Goal: Navigation & Orientation: Find specific page/section

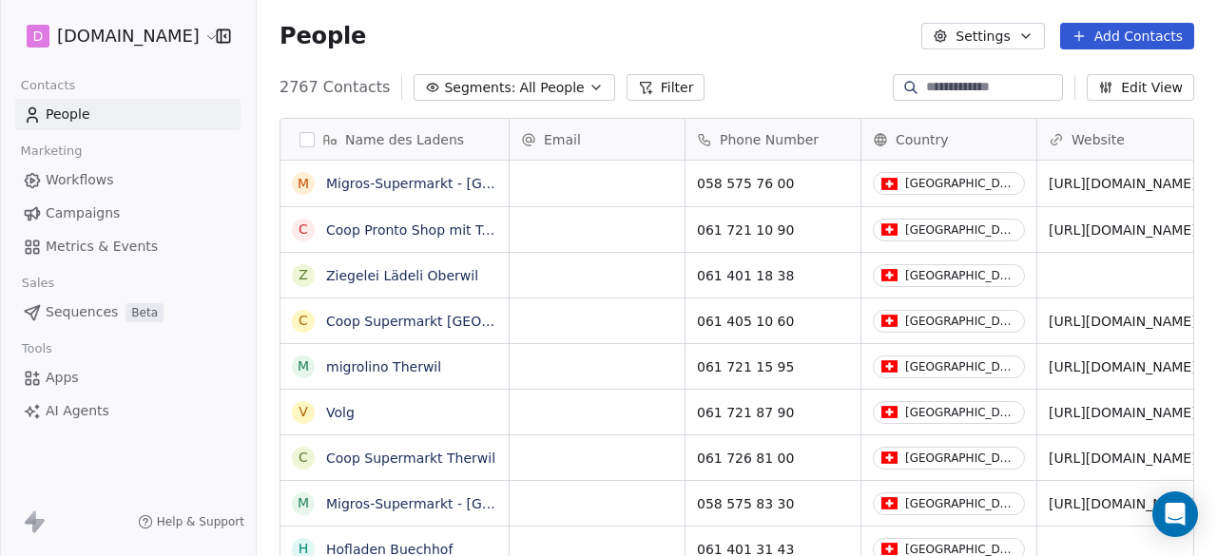
scroll to position [475, 945]
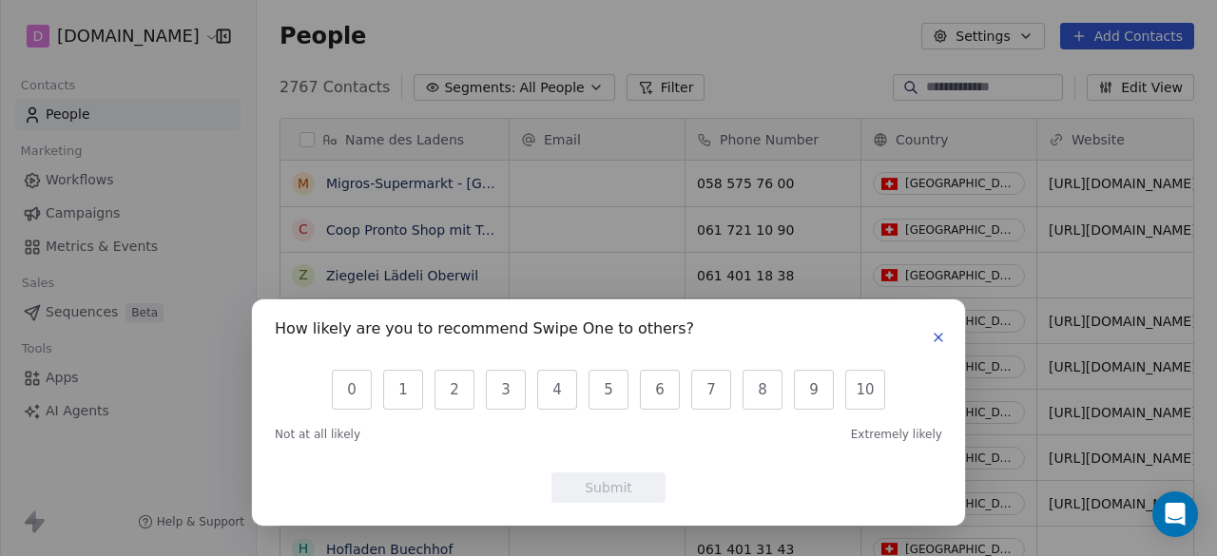
click at [936, 336] on icon "button" at bounding box center [939, 338] width 8 height 8
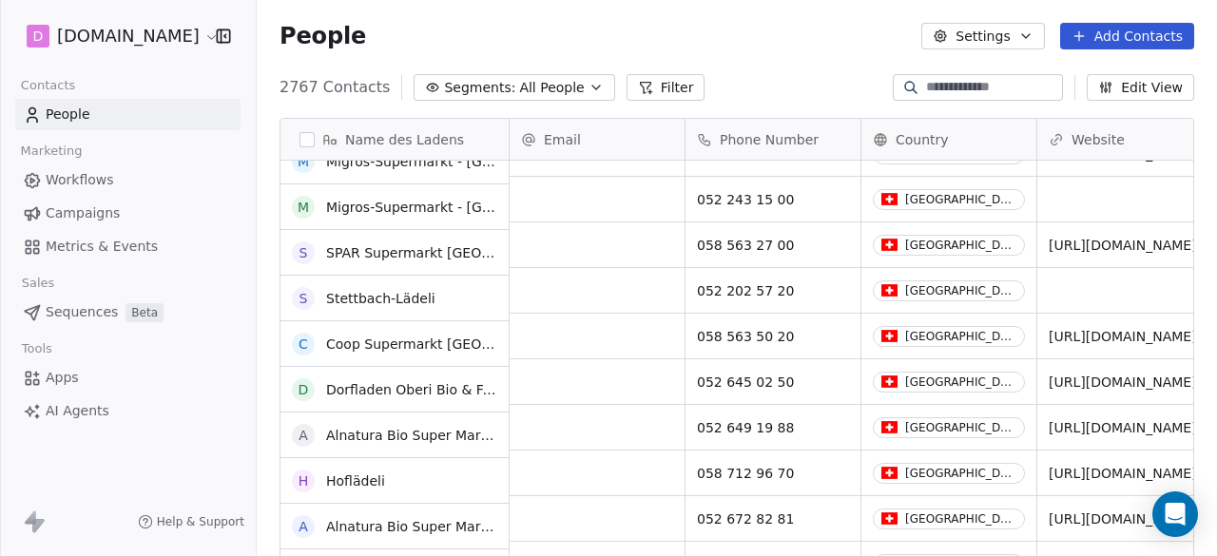
scroll to position [7609, 0]
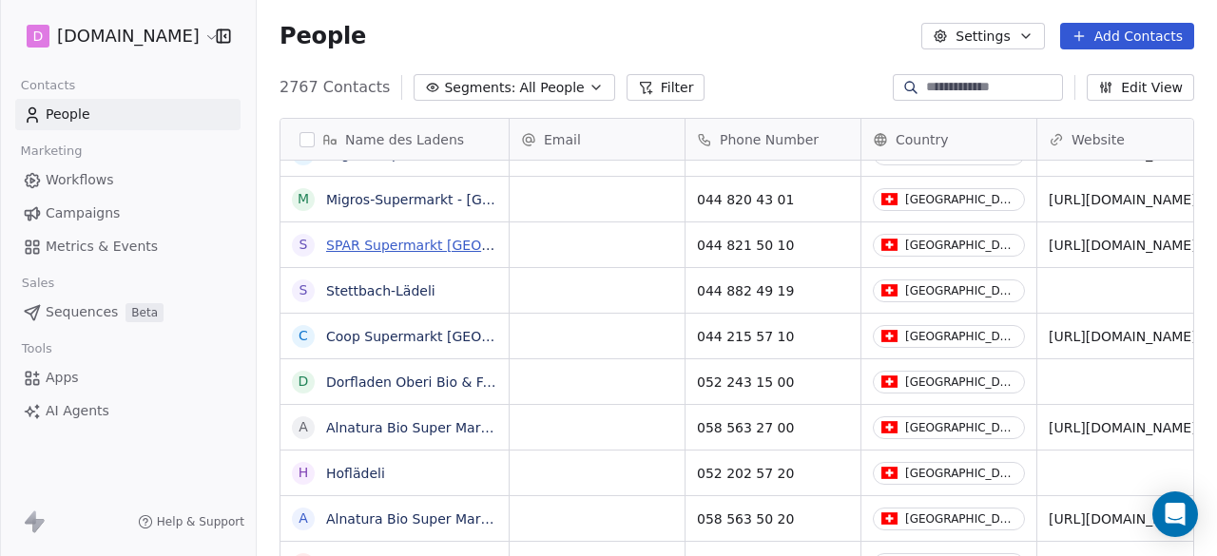
click at [382, 244] on link "SPAR Supermarkt [GEOGRAPHIC_DATA]" at bounding box center [456, 245] width 261 height 15
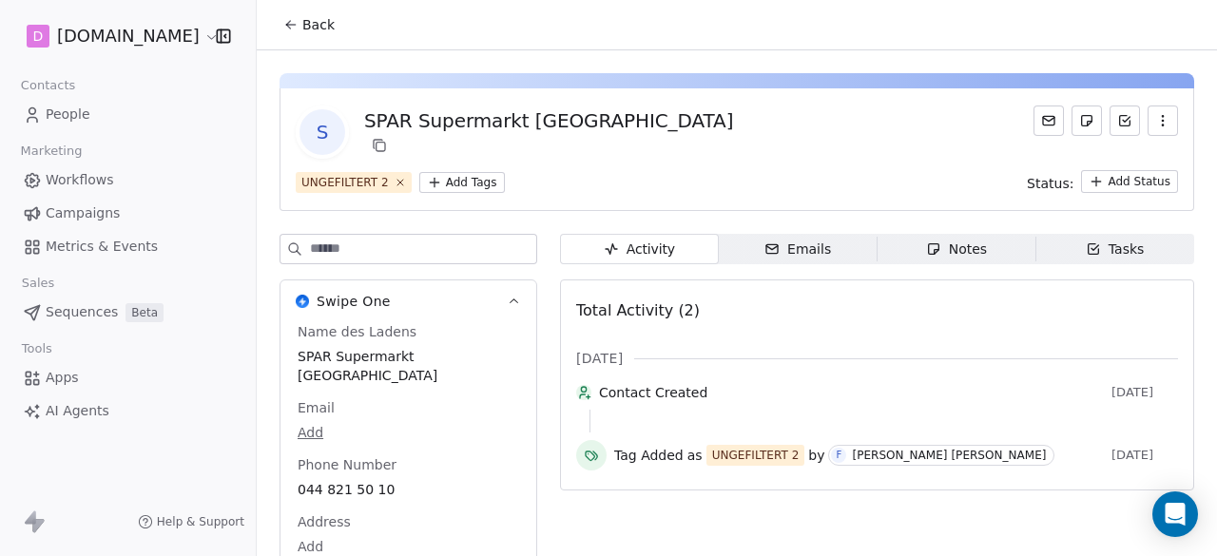
click at [833, 254] on span "Emails Emails" at bounding box center [798, 249] width 159 height 30
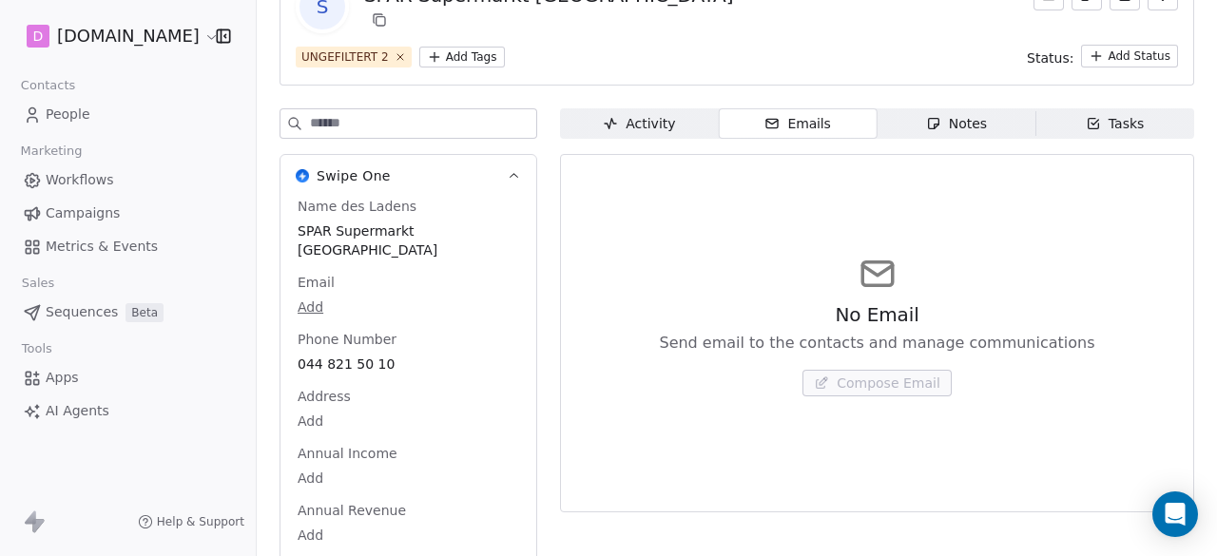
scroll to position [154, 0]
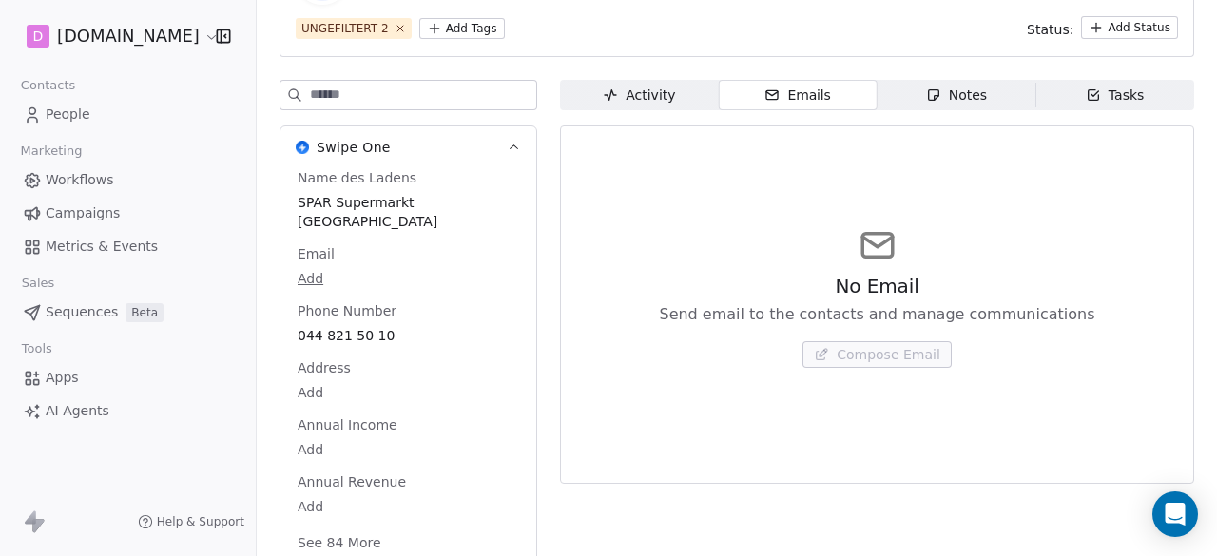
click at [989, 97] on span "Notes Notes" at bounding box center [957, 95] width 159 height 30
click at [1094, 94] on div "Tasks" at bounding box center [1115, 96] width 59 height 20
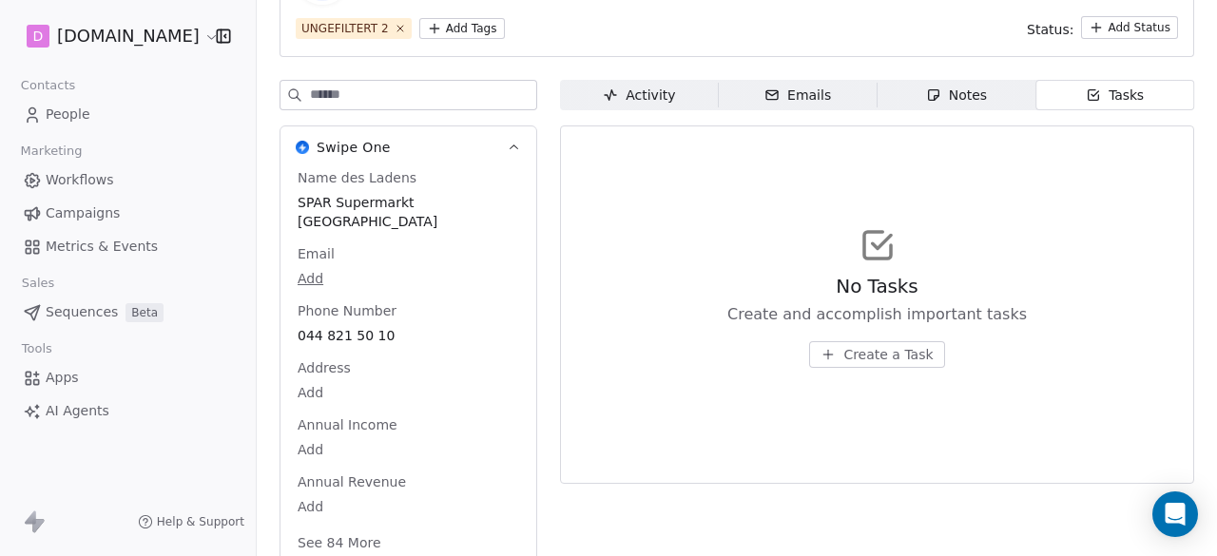
click at [661, 98] on div "Activity" at bounding box center [639, 96] width 72 height 20
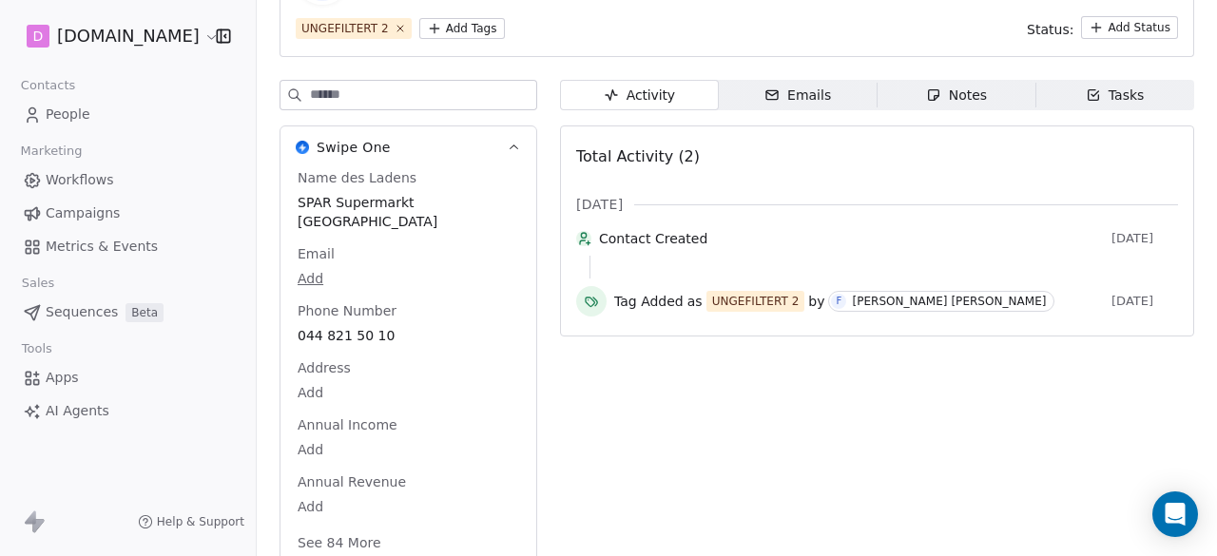
click at [68, 317] on span "Sequences" at bounding box center [82, 312] width 72 height 20
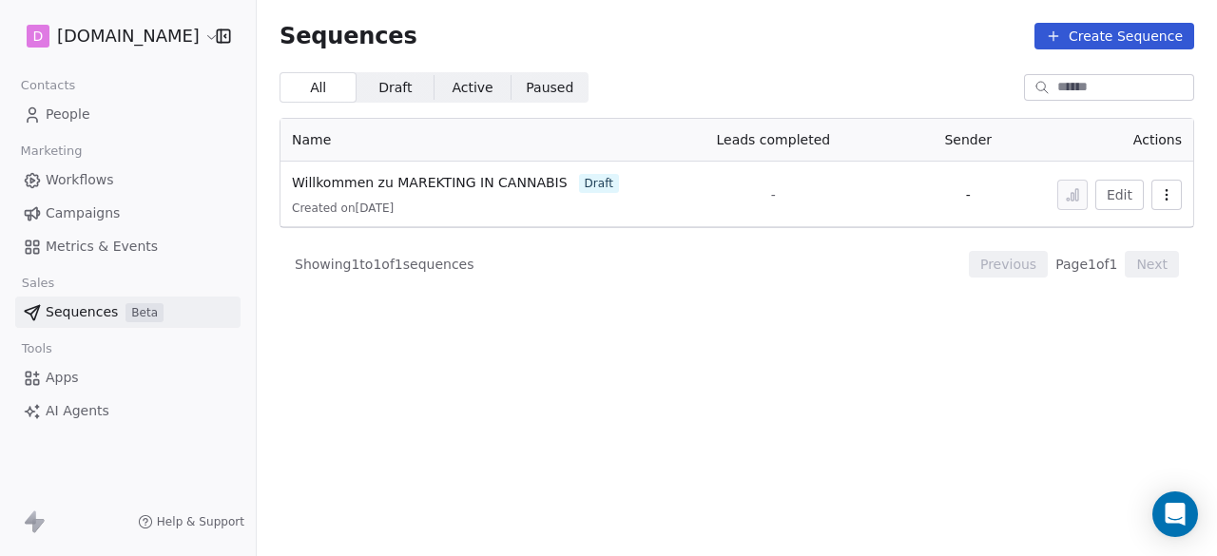
click at [95, 229] on div "Workflows Campaigns Metrics & Events" at bounding box center [127, 214] width 225 height 98
click at [93, 239] on span "Metrics & Events" at bounding box center [102, 247] width 112 height 20
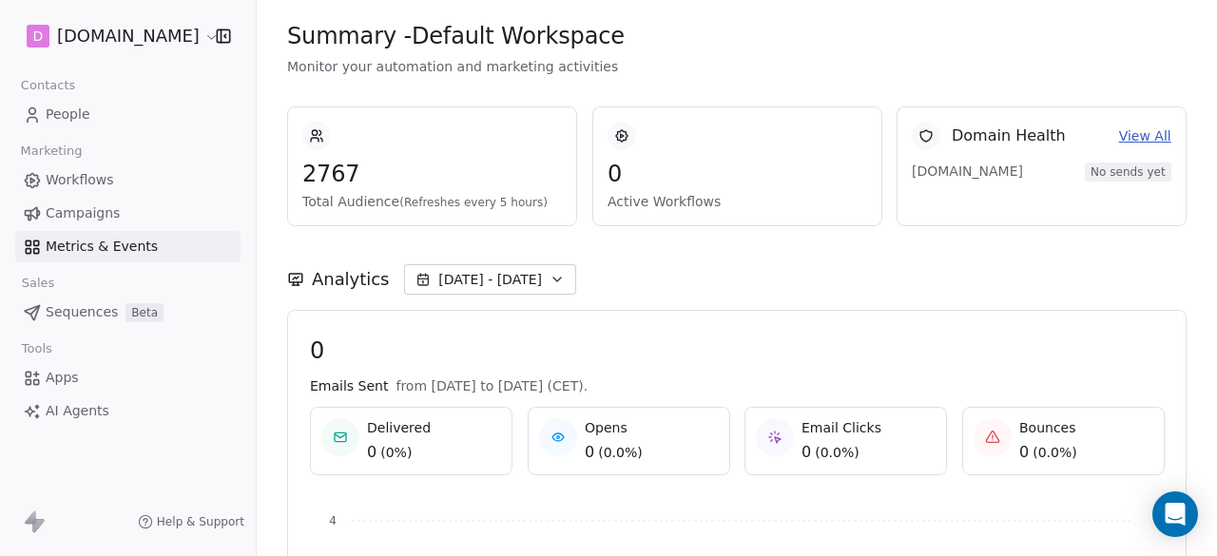
click at [95, 205] on span "Campaigns" at bounding box center [83, 214] width 74 height 20
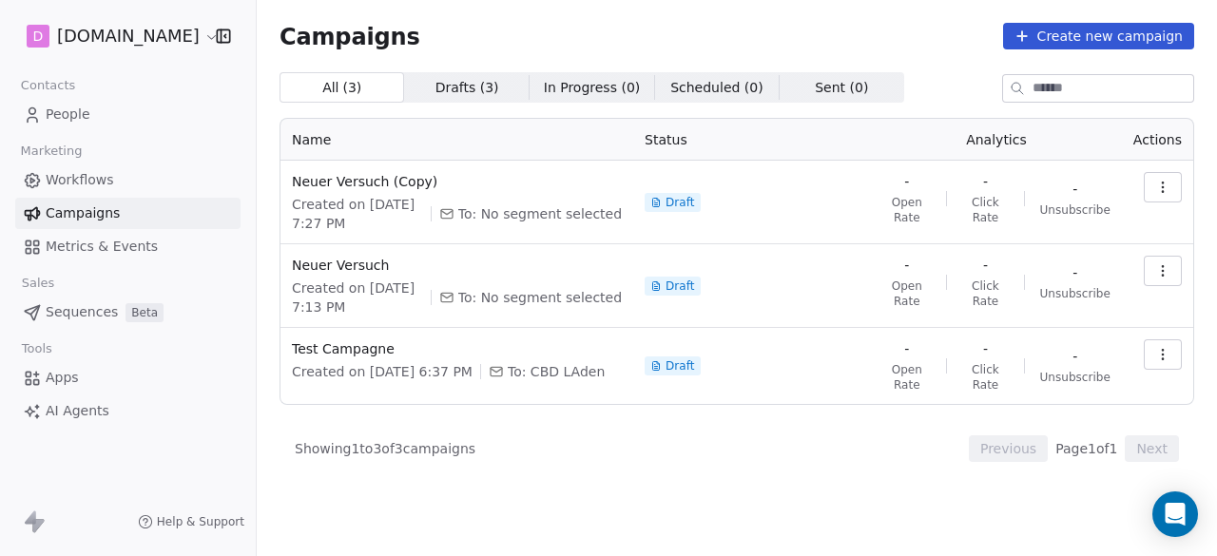
click at [93, 237] on span "Metrics & Events" at bounding box center [102, 247] width 112 height 20
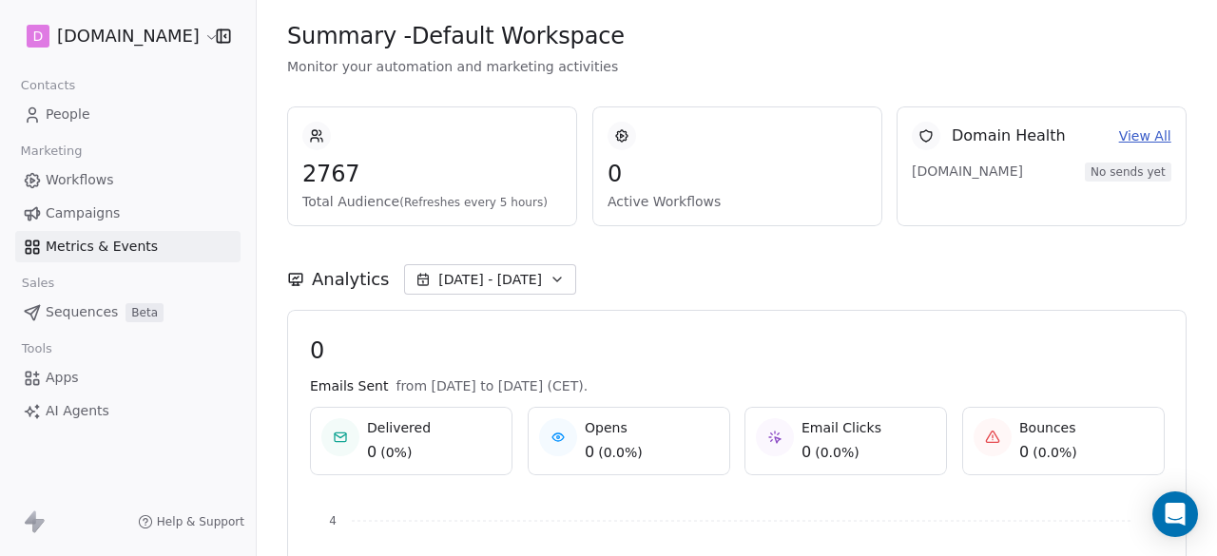
click at [86, 182] on span "Workflows" at bounding box center [80, 180] width 68 height 20
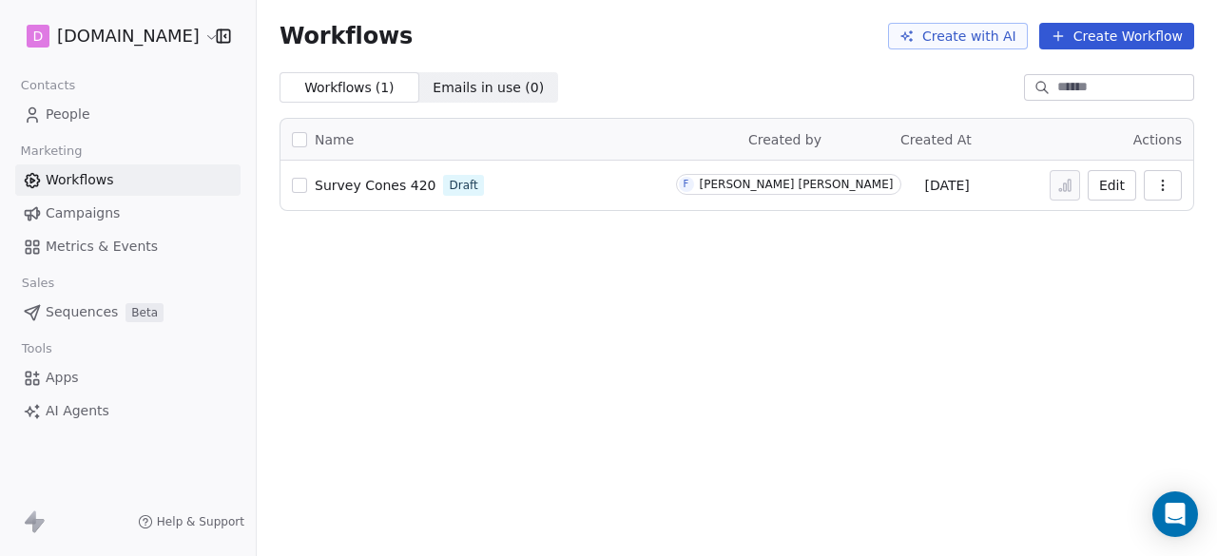
click at [86, 116] on span "People" at bounding box center [68, 115] width 45 height 20
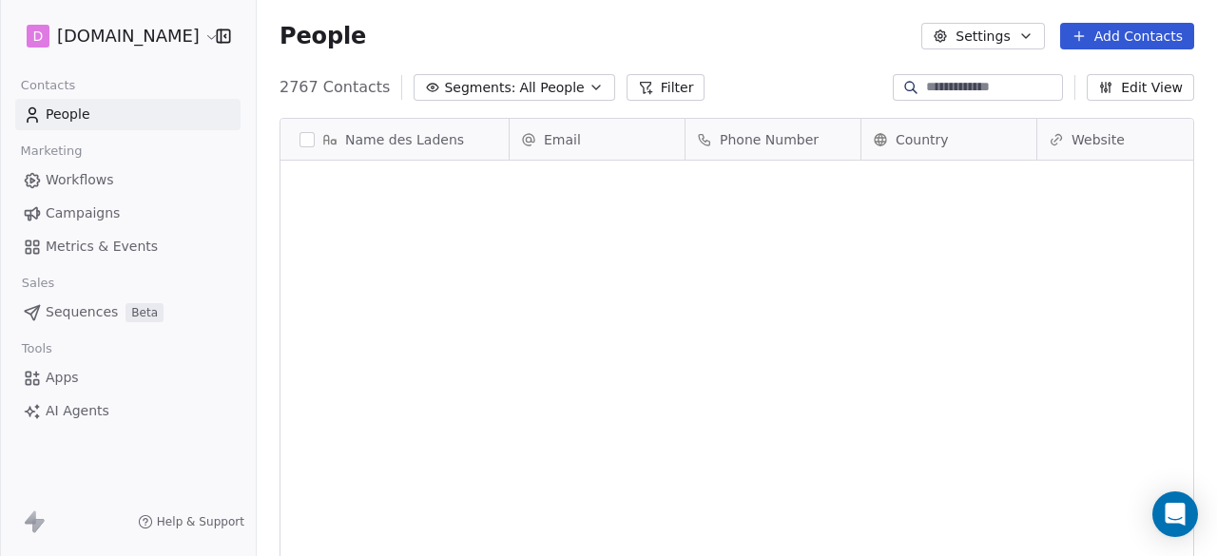
scroll to position [475, 945]
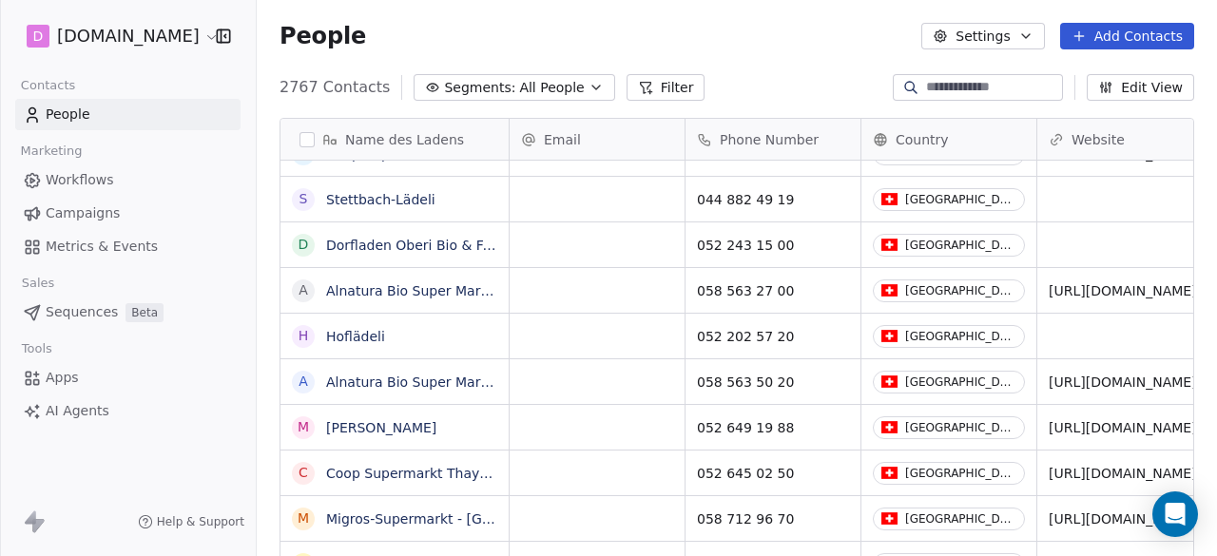
click at [87, 409] on span "AI Agents" at bounding box center [78, 411] width 64 height 20
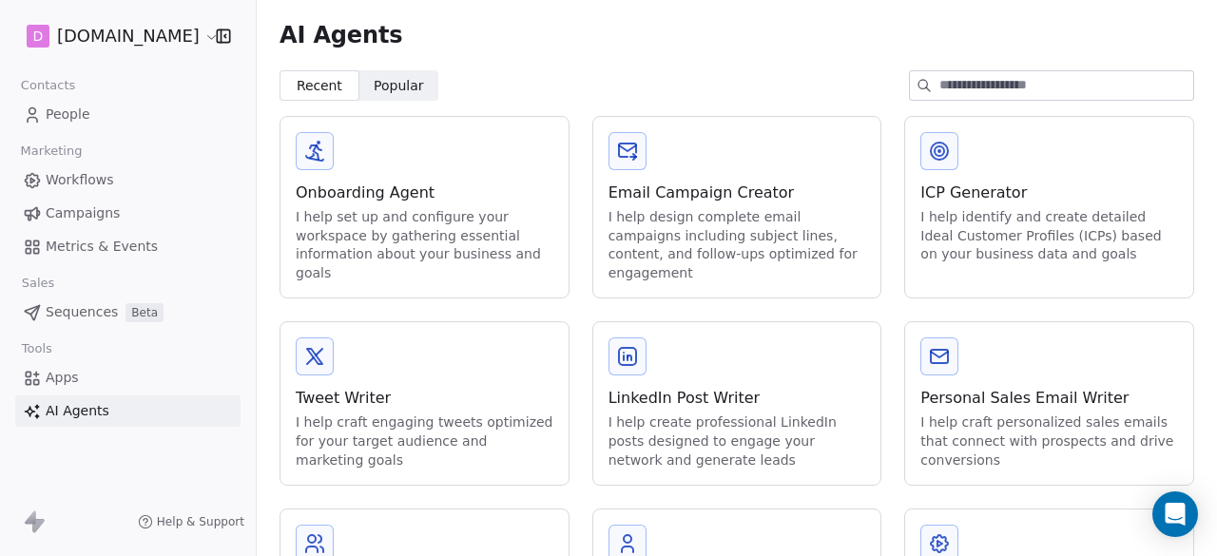
click at [77, 371] on link "Apps" at bounding box center [127, 377] width 225 height 31
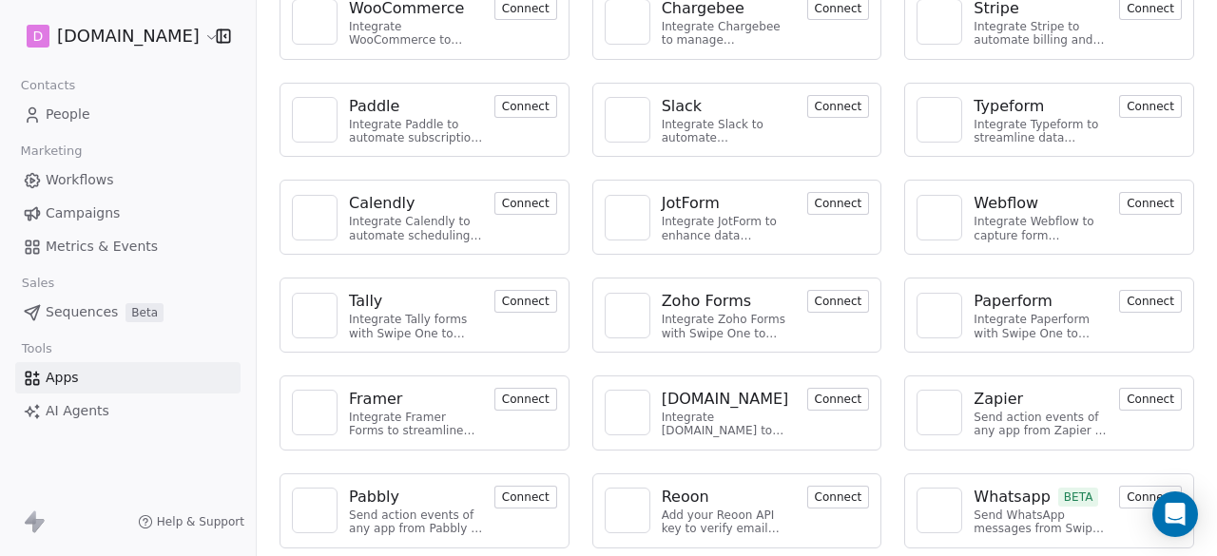
scroll to position [233, 0]
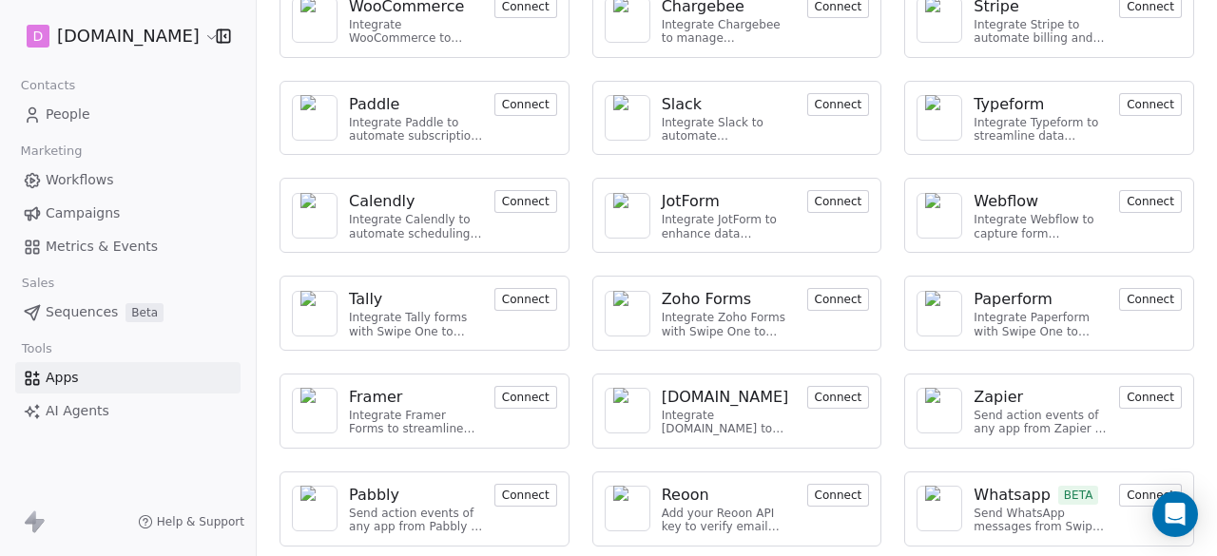
click at [1018, 489] on div "Whatsapp" at bounding box center [1012, 495] width 77 height 23
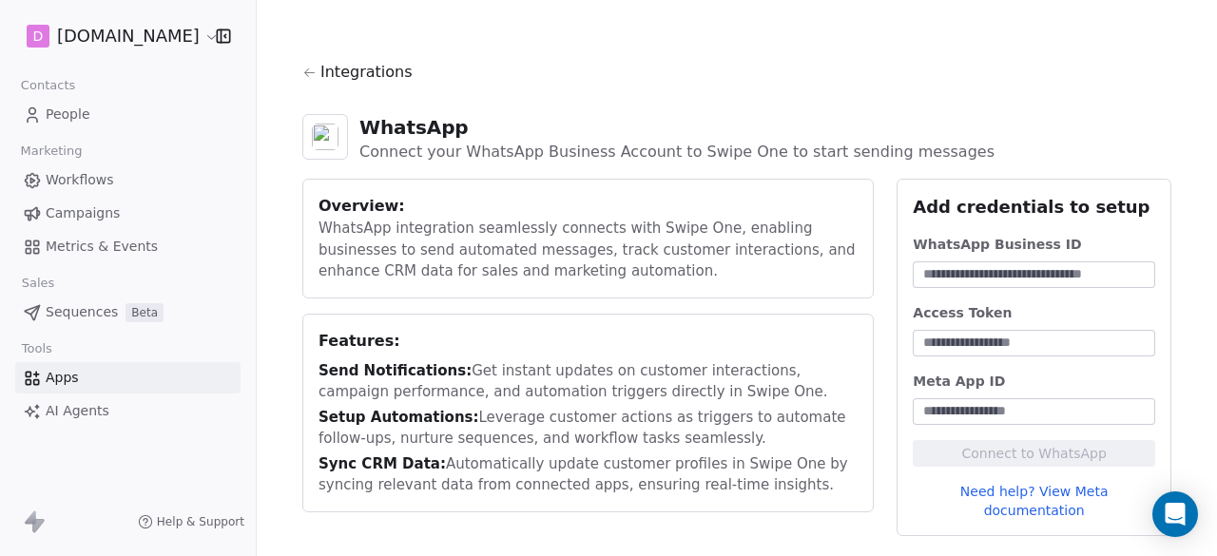
click at [340, 73] on span "Integrations" at bounding box center [367, 72] width 92 height 23
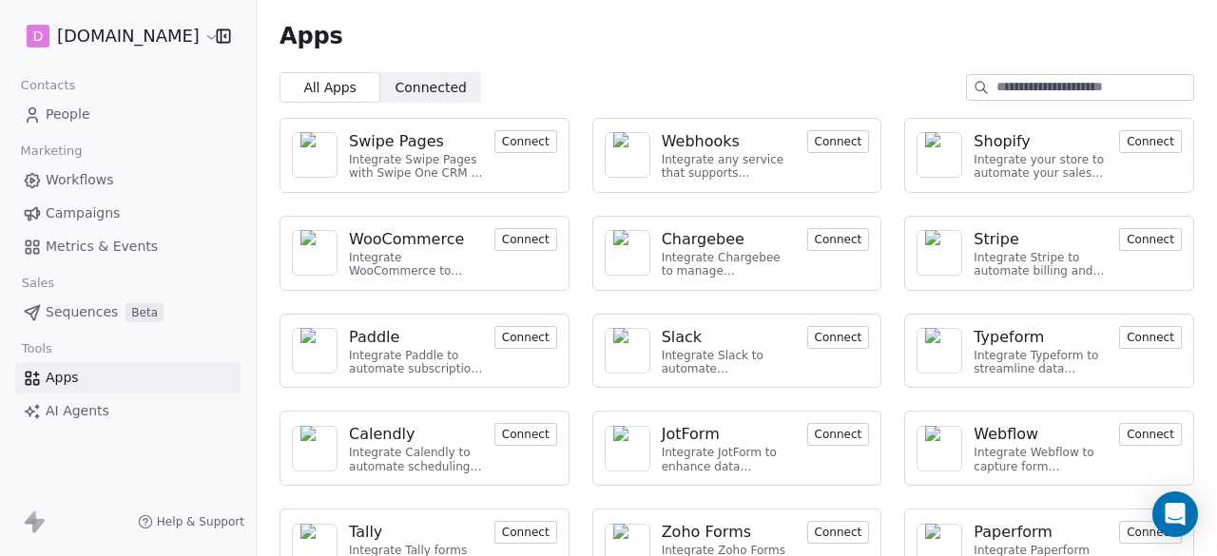
click at [1151, 134] on button "Connect" at bounding box center [1150, 141] width 63 height 23
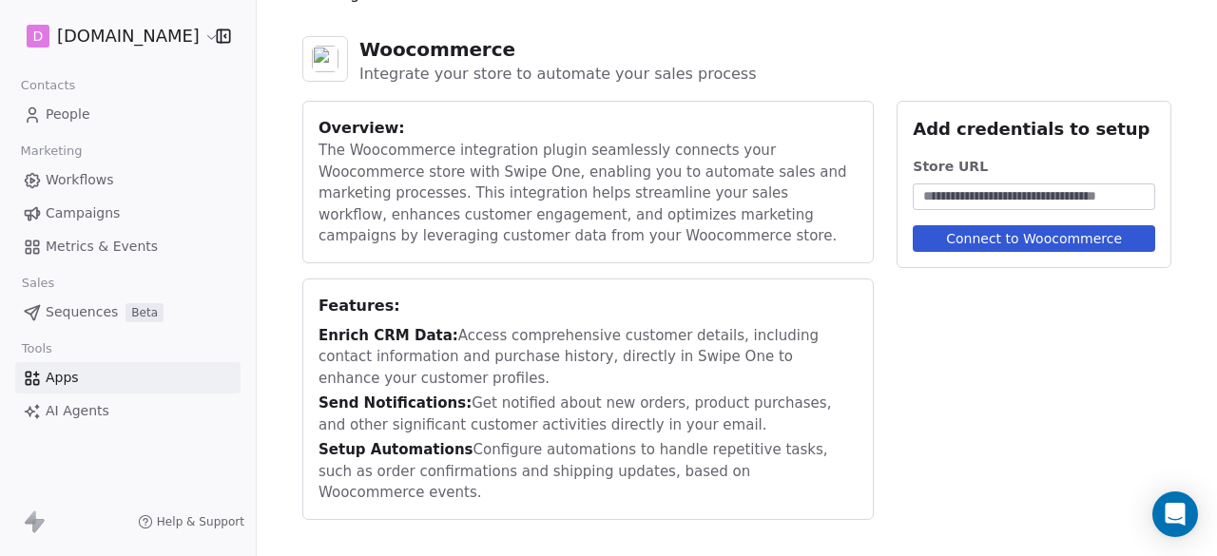
scroll to position [79, 0]
